Goal: Task Accomplishment & Management: Manage account settings

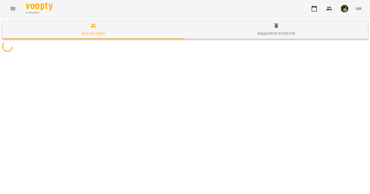
click at [12, 10] on icon "Menu" at bounding box center [13, 8] width 6 height 6
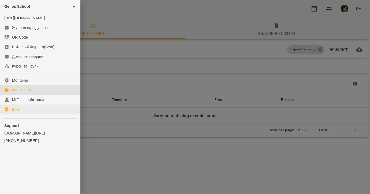
click at [24, 114] on link "Ігри" at bounding box center [40, 110] width 80 height 10
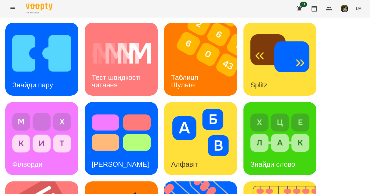
click at [29, 51] on img at bounding box center [41, 53] width 59 height 47
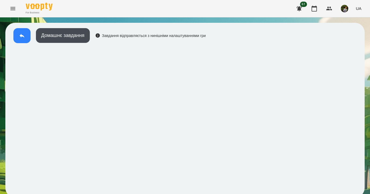
click at [23, 36] on icon at bounding box center [22, 36] width 5 height 4
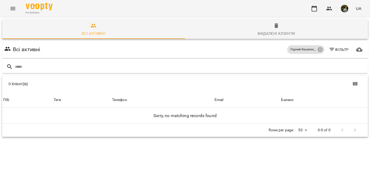
click at [13, 12] on button "Menu" at bounding box center [12, 8] width 13 height 13
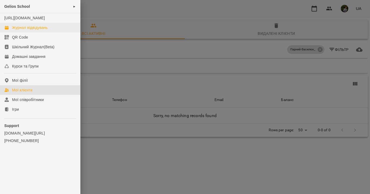
click at [30, 30] on div "Журнал відвідувань" at bounding box center [30, 27] width 36 height 5
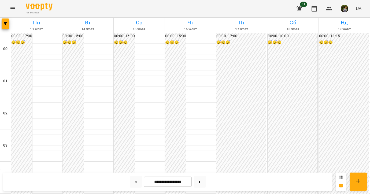
scroll to position [276, 0]
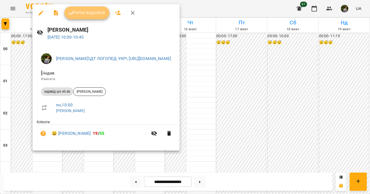
click at [95, 15] on span "Урок відбувся" at bounding box center [87, 13] width 36 height 6
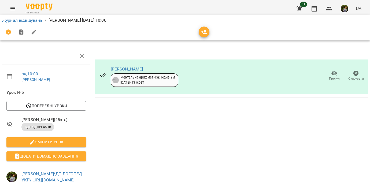
click at [12, 9] on icon "Menu" at bounding box center [13, 8] width 6 height 6
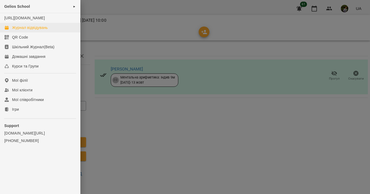
click at [23, 30] on div "Журнал відвідувань" at bounding box center [30, 27] width 36 height 5
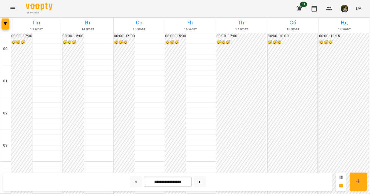
scroll to position [541, 0]
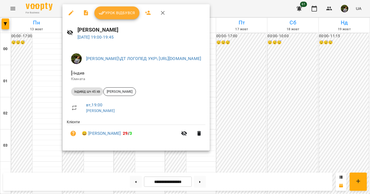
click at [24, 104] on div at bounding box center [185, 97] width 370 height 194
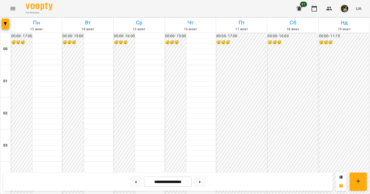
scroll to position [576, 0]
